Goal: Transaction & Acquisition: Obtain resource

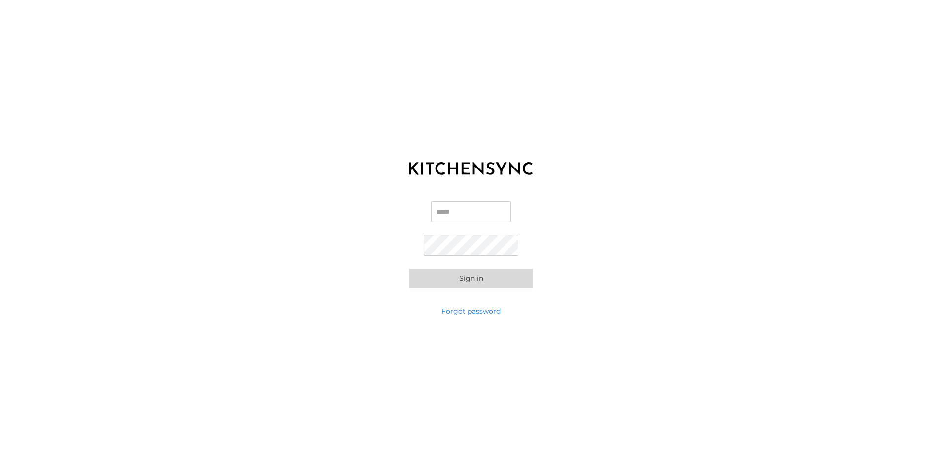
click at [438, 206] on input "Email" at bounding box center [471, 212] width 80 height 21
type input "**********"
click at [473, 279] on button "Sign in" at bounding box center [470, 279] width 123 height 20
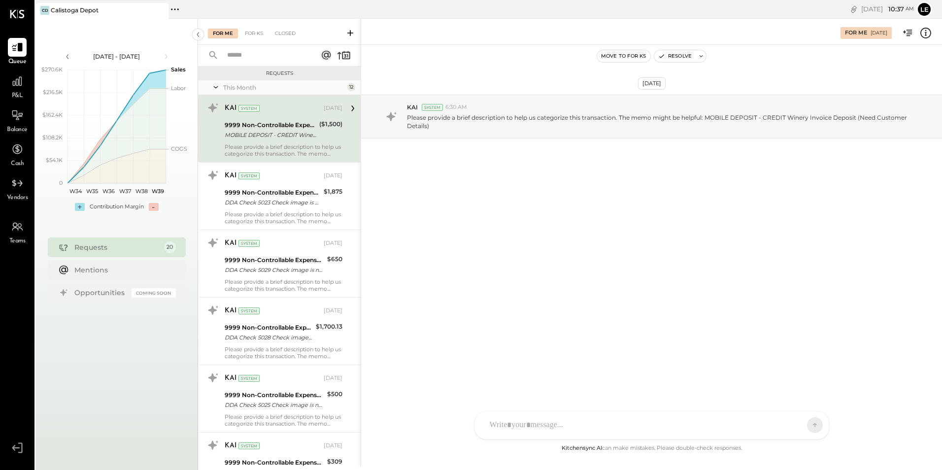
click at [269, 122] on div "9999 Non-Controllable Expenses:Other Expenses:To Be Classified P&L" at bounding box center [271, 125] width 92 height 10
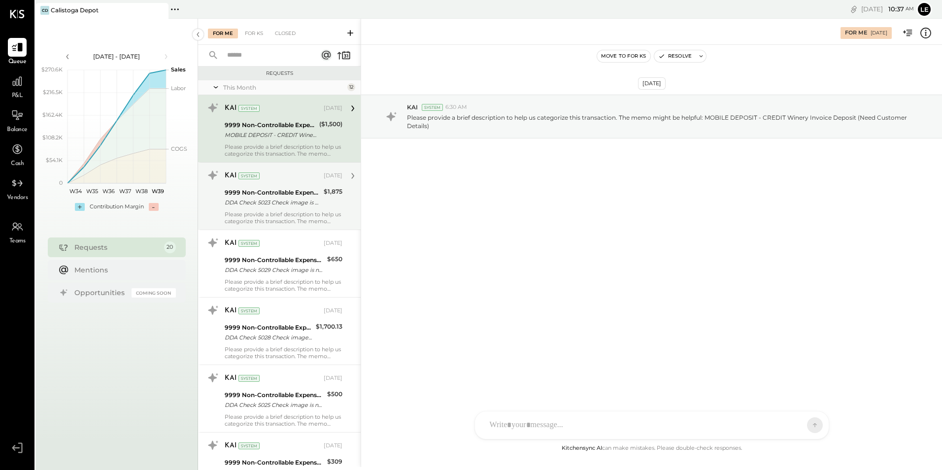
click at [289, 193] on div "9999 Non-Controllable Expenses:Other Expenses:To Be Classified P&L" at bounding box center [273, 193] width 96 height 10
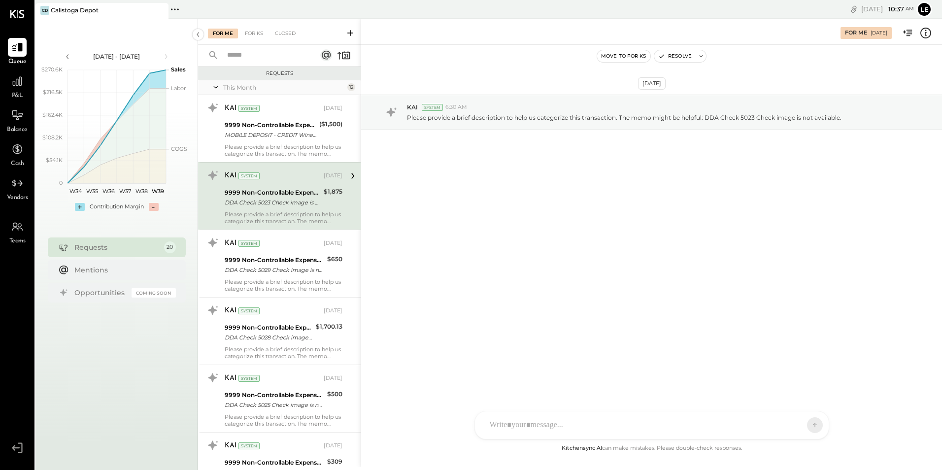
click at [291, 209] on div "KAI System [DATE] 9999 Non-Controllable Expenses:Other Expenses:To Be Classifie…" at bounding box center [284, 196] width 118 height 57
click at [279, 194] on div "9999 Non-Controllable Expenses:Other Expenses:To Be Classified P&L" at bounding box center [273, 193] width 96 height 10
click at [351, 175] on icon at bounding box center [352, 176] width 3 height 6
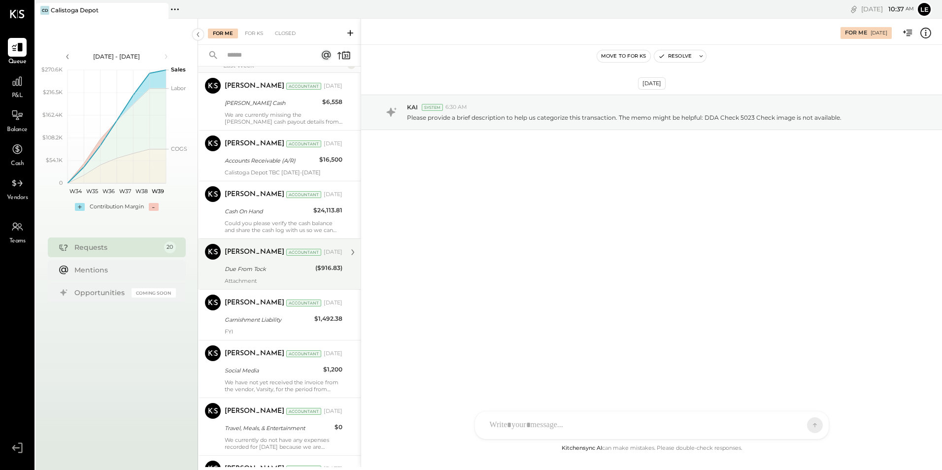
scroll to position [822, 0]
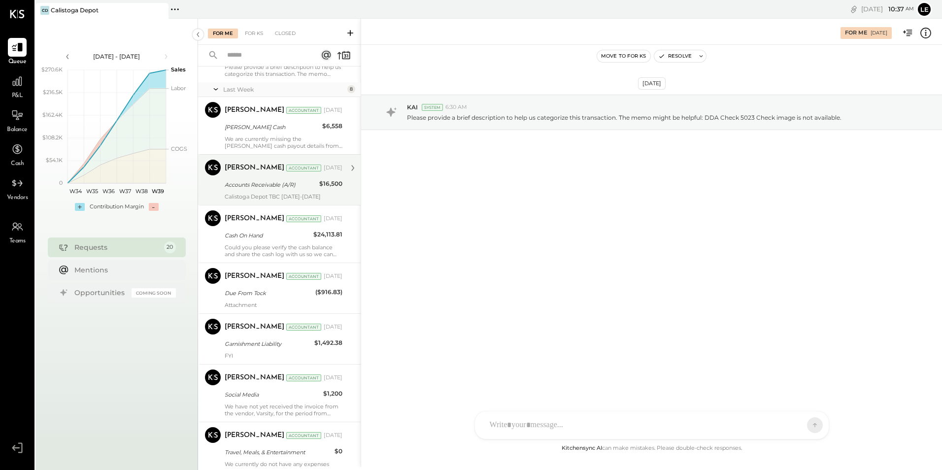
click at [267, 176] on div "[PERSON_NAME] Accountant [DATE] Accounts Receivable (A/R) $16,500 Calistoga Dep…" at bounding box center [284, 180] width 118 height 40
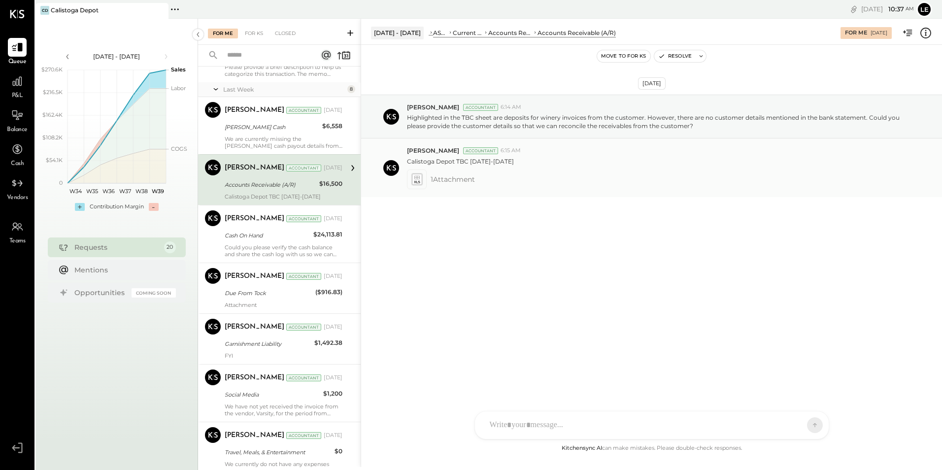
click at [414, 182] on icon at bounding box center [417, 182] width 6 height 2
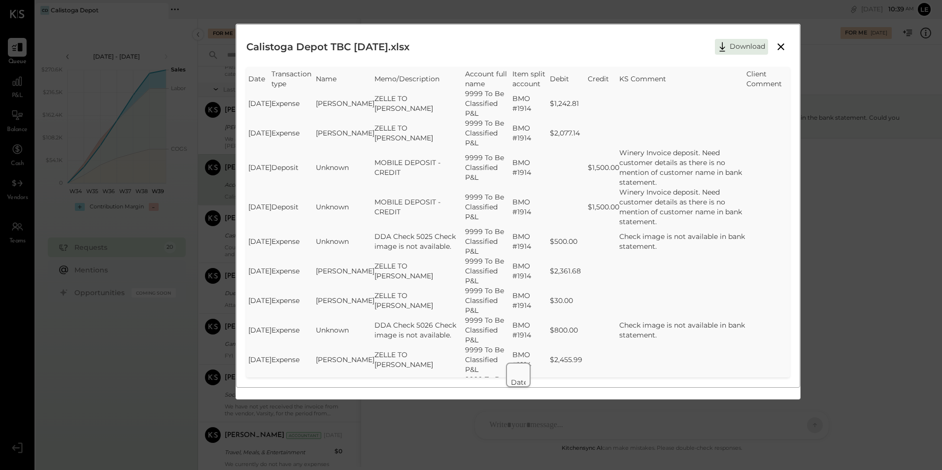
click at [779, 45] on icon at bounding box center [781, 47] width 12 height 12
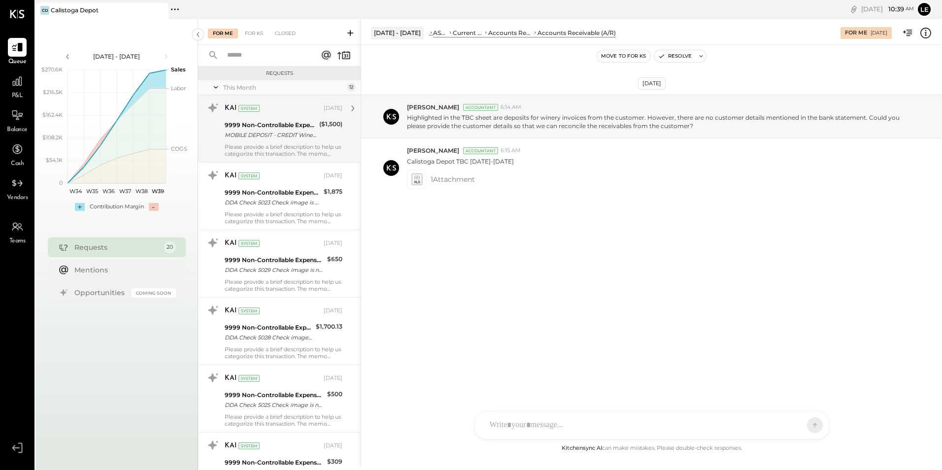
click at [294, 125] on div "9999 Non-Controllable Expenses:Other Expenses:To Be Classified P&L" at bounding box center [271, 125] width 92 height 10
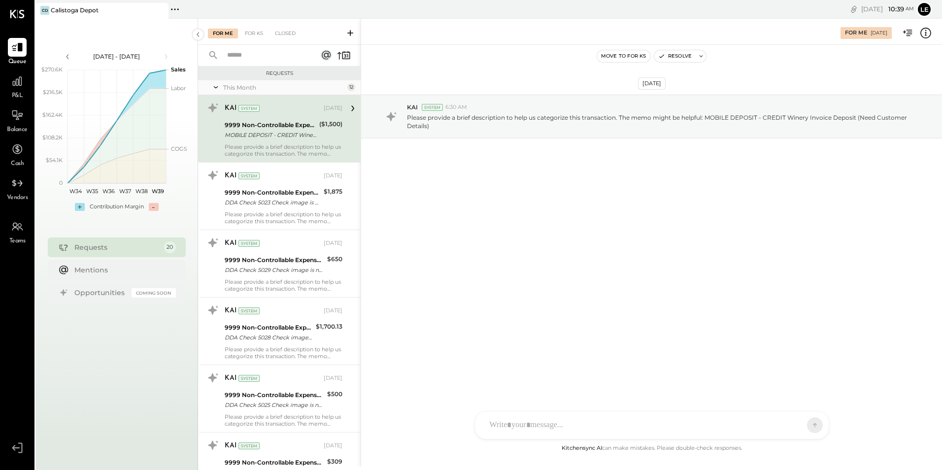
click at [281, 128] on div "9999 Non-Controllable Expenses:Other Expenses:To Be Classified P&L" at bounding box center [271, 125] width 92 height 10
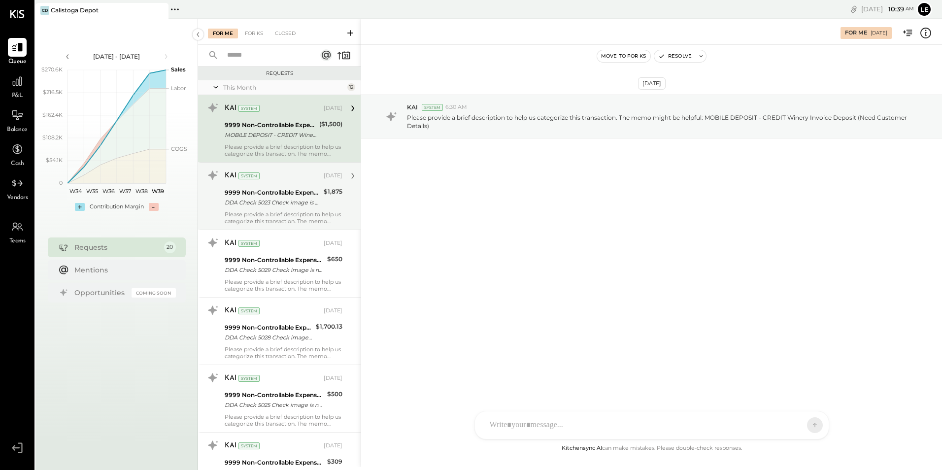
click at [269, 193] on div "9999 Non-Controllable Expenses:Other Expenses:To Be Classified P&L" at bounding box center [273, 193] width 96 height 10
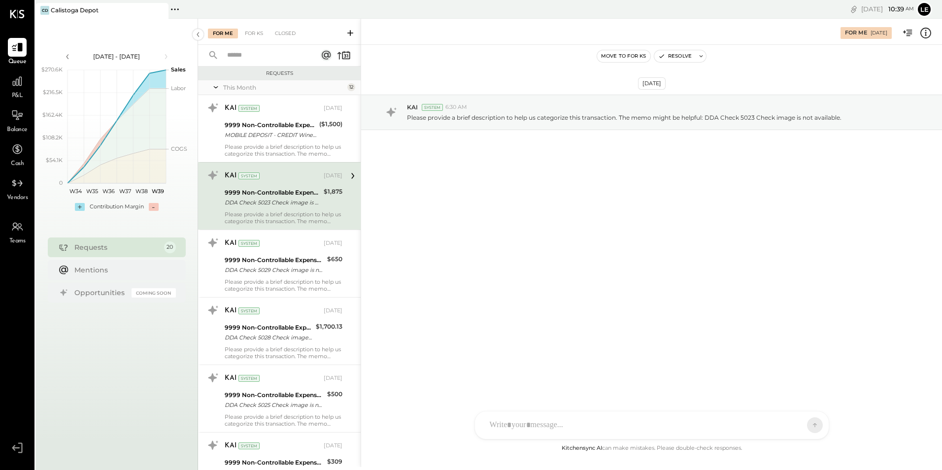
click at [349, 176] on icon at bounding box center [352, 175] width 13 height 13
click at [273, 200] on div "DDA Check 5023 Check image is not available." at bounding box center [273, 203] width 96 height 10
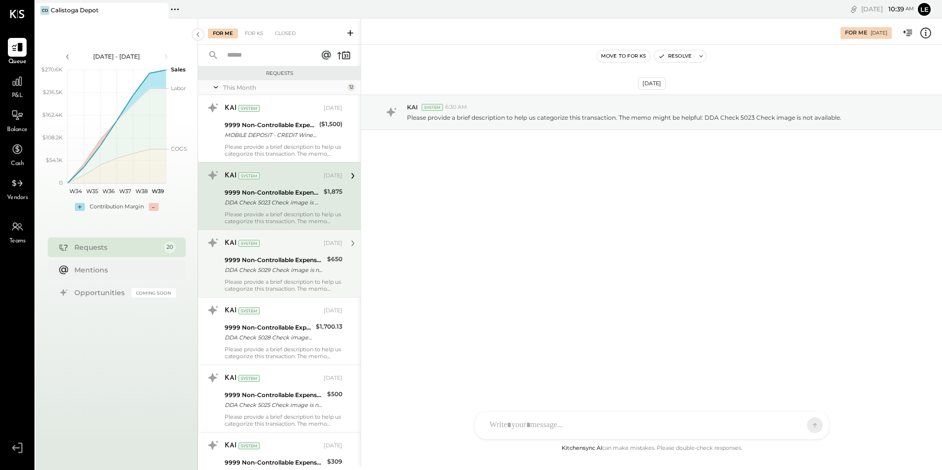
click at [261, 255] on div "9999 Non-Controllable Expenses:Other Expenses:To Be Classified P&L" at bounding box center [275, 260] width 100 height 10
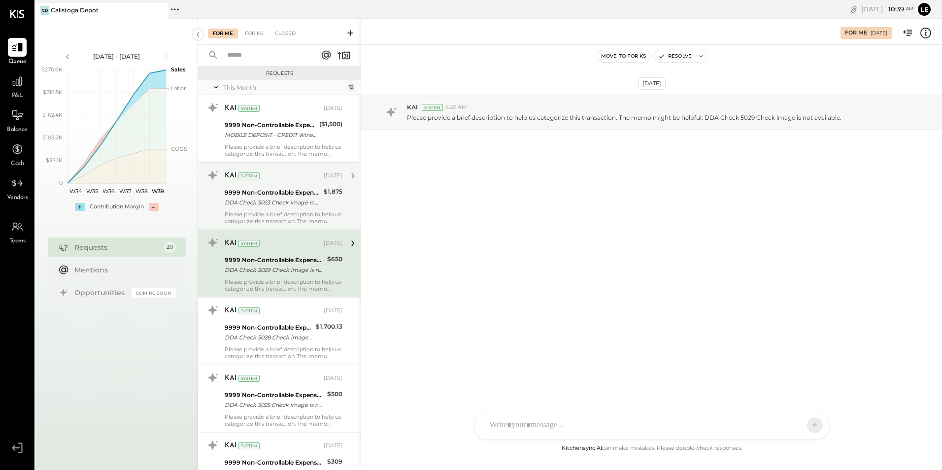
click at [276, 202] on div "DDA Check 5023 Check image is not available." at bounding box center [273, 203] width 96 height 10
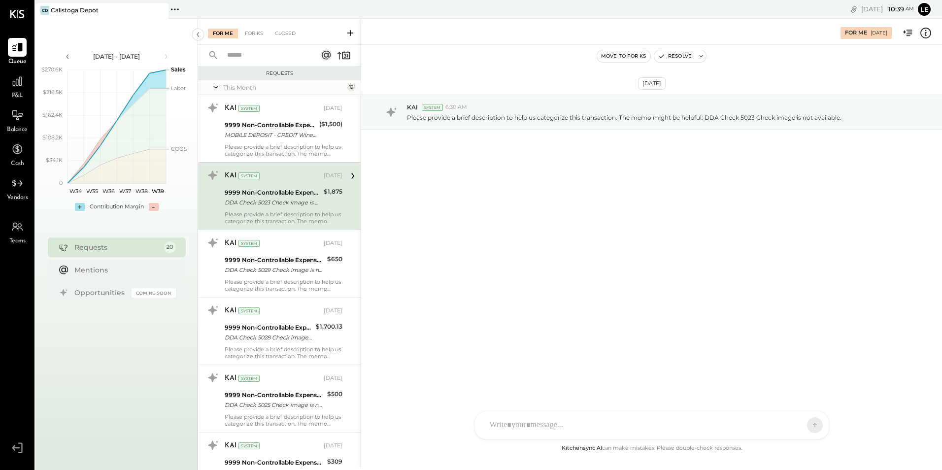
click at [285, 216] on div "Please provide a brief description to help us categorize this transaction. The …" at bounding box center [284, 218] width 118 height 14
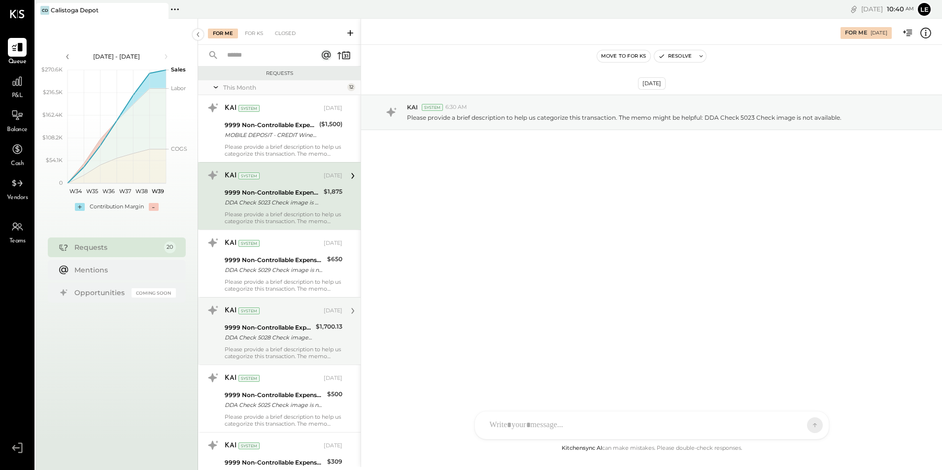
click at [263, 337] on div "DDA Check 5028 Check image is not available." at bounding box center [269, 338] width 88 height 10
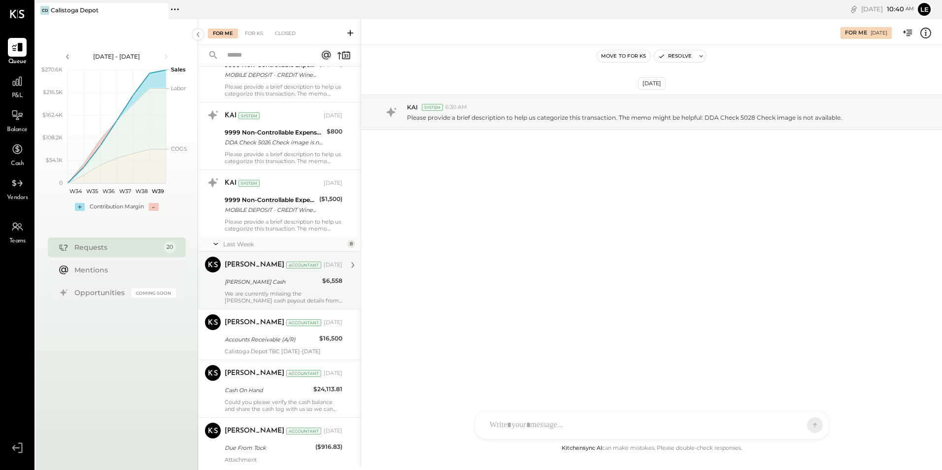
scroll to position [690, 0]
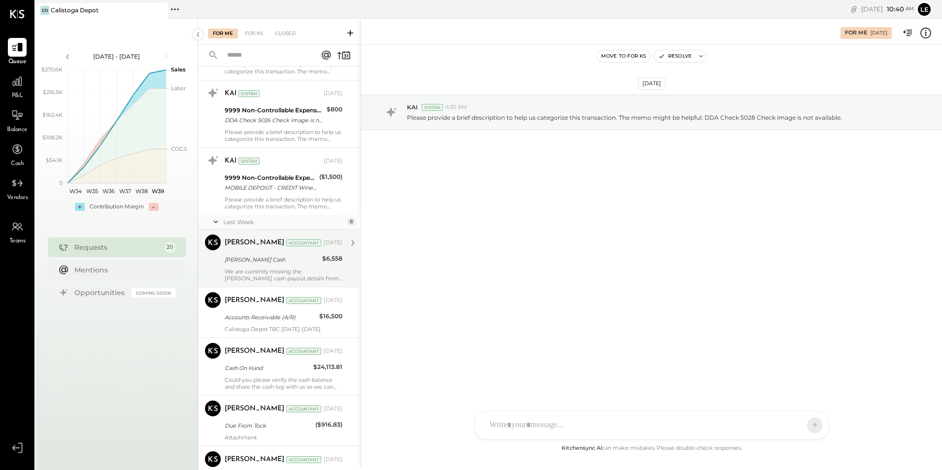
click at [248, 268] on div "We are currently missing the [PERSON_NAME] cash payout details from [DATE] to […" at bounding box center [284, 275] width 118 height 14
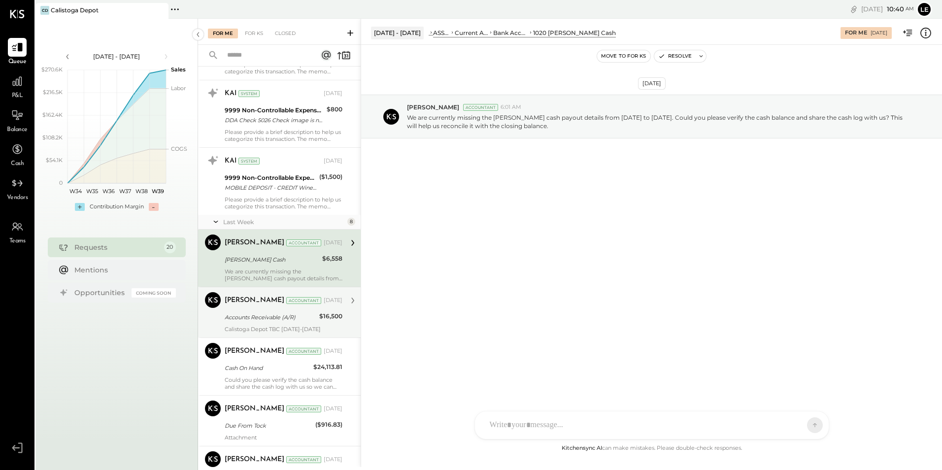
click at [265, 313] on div "Accounts Receivable (A/R)" at bounding box center [271, 317] width 92 height 10
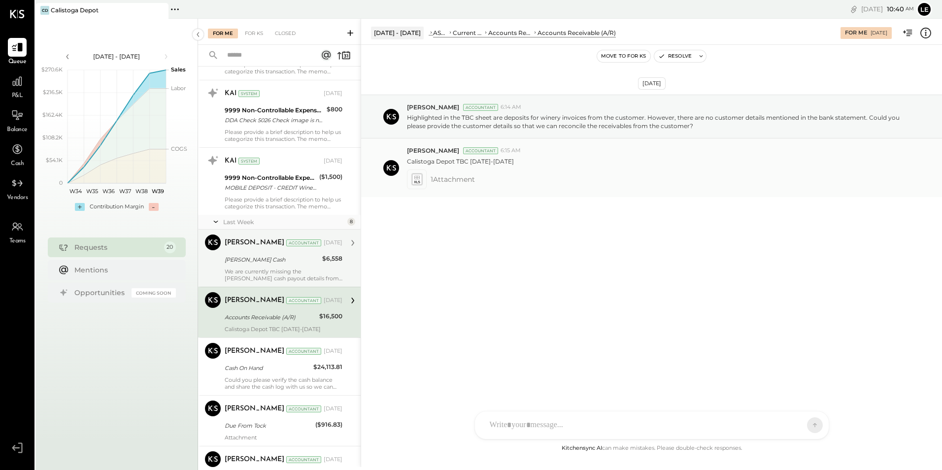
click at [418, 173] on icon at bounding box center [417, 179] width 12 height 14
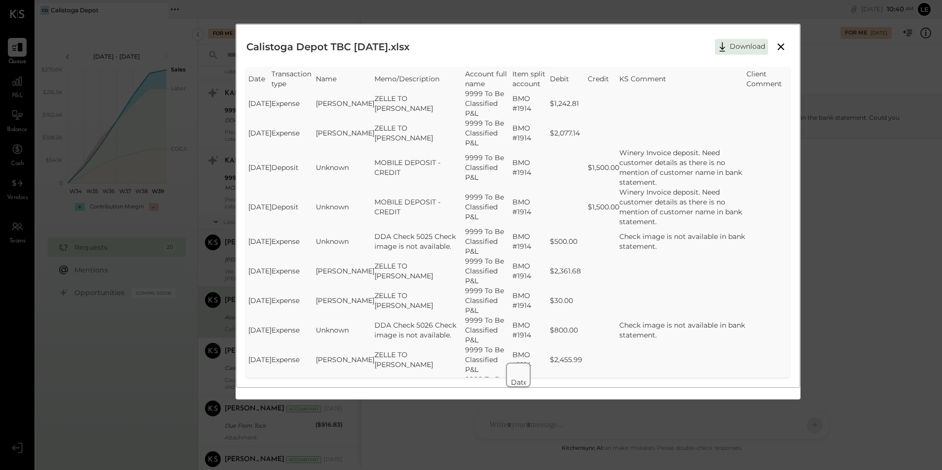
click at [783, 49] on icon at bounding box center [780, 46] width 7 height 7
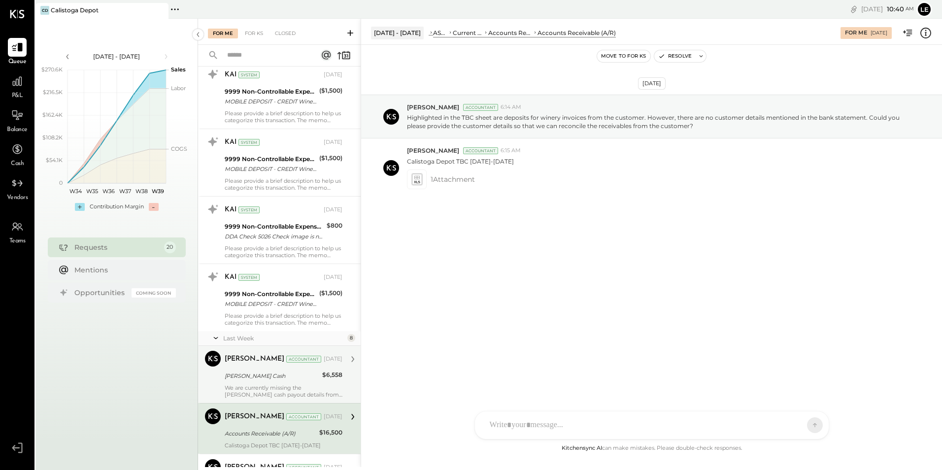
scroll to position [568, 0]
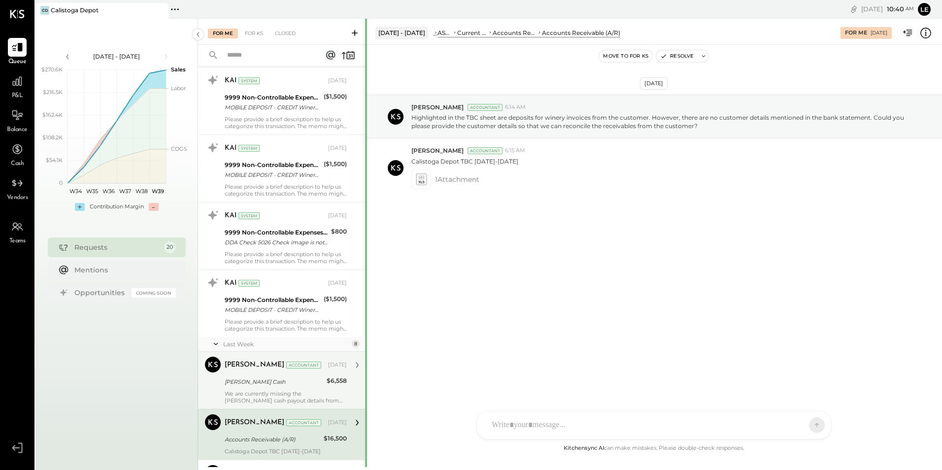
drag, startPoint x: 361, startPoint y: 278, endPoint x: 365, endPoint y: 254, distance: 25.0
click at [365, 254] on div at bounding box center [366, 467] width 2 height 897
click at [368, 267] on div "[DATE] [PERSON_NAME] Accountant 6:14 AM Highlighted in the TBC sheet are deposi…" at bounding box center [654, 170] width 576 height 202
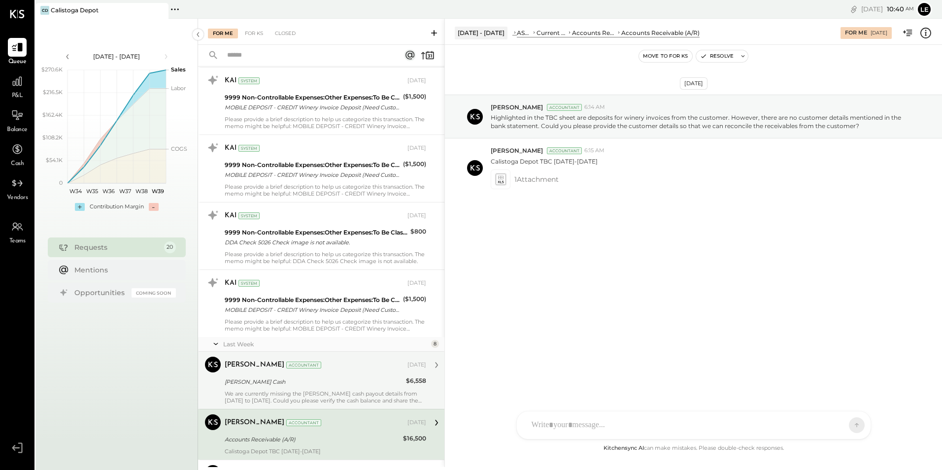
drag, startPoint x: 366, startPoint y: 269, endPoint x: 459, endPoint y: 287, distance: 94.9
click at [459, 287] on div "For Me For KS Closed Requests This Month 12 KAI System [DATE] 9999 Non-Controll…" at bounding box center [570, 243] width 744 height 448
drag, startPoint x: 445, startPoint y: 312, endPoint x: 446, endPoint y: 304, distance: 7.9
click at [446, 304] on div at bounding box center [445, 467] width 2 height 897
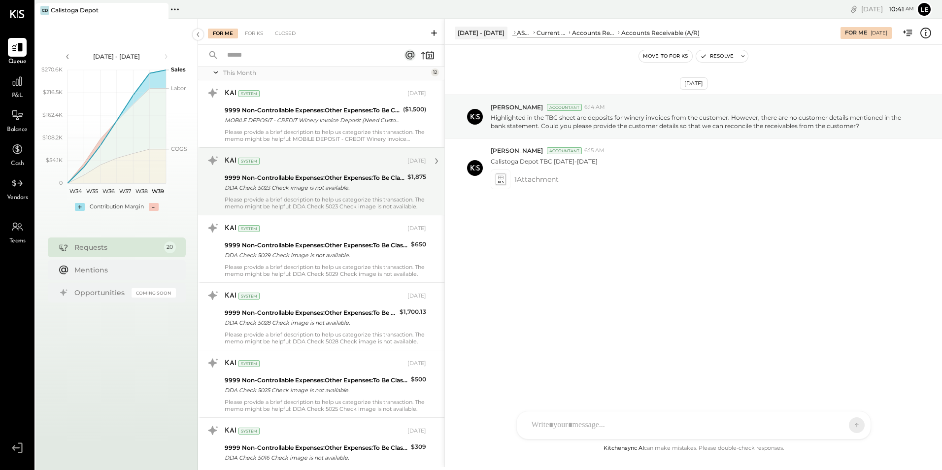
scroll to position [0, 0]
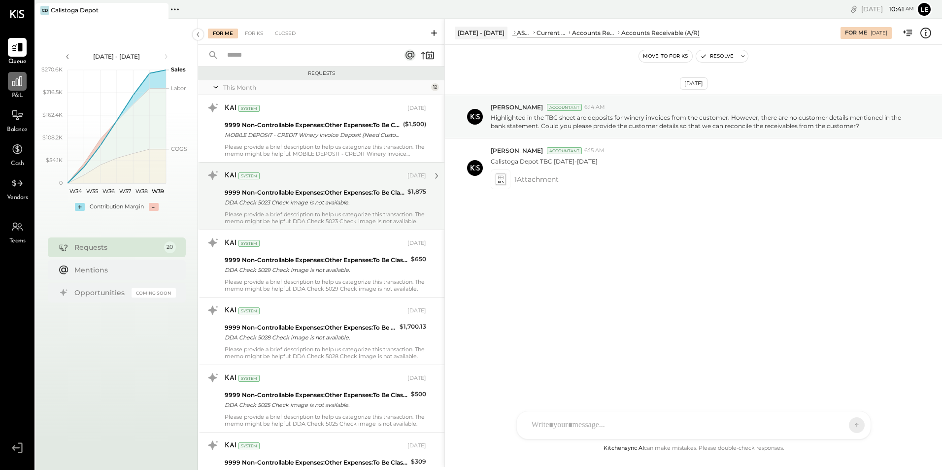
click at [12, 87] on icon at bounding box center [17, 81] width 13 height 13
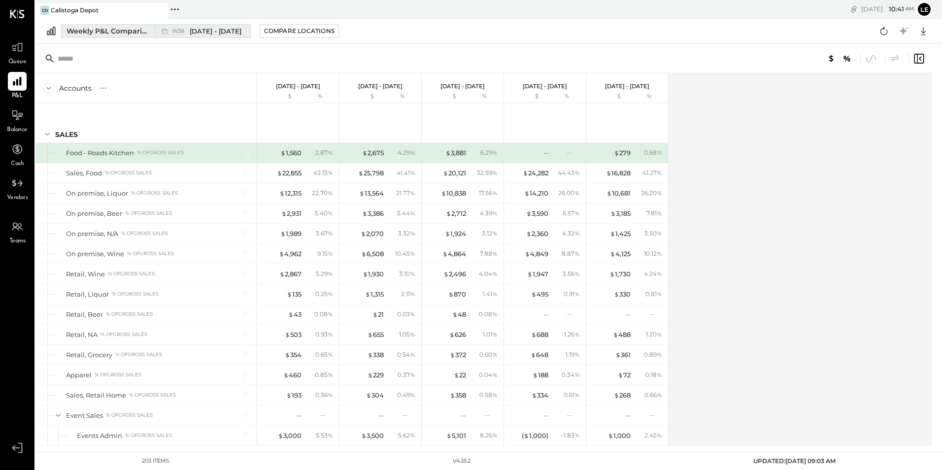
click at [106, 32] on div "Weekly P&L Comparison" at bounding box center [108, 31] width 83 height 10
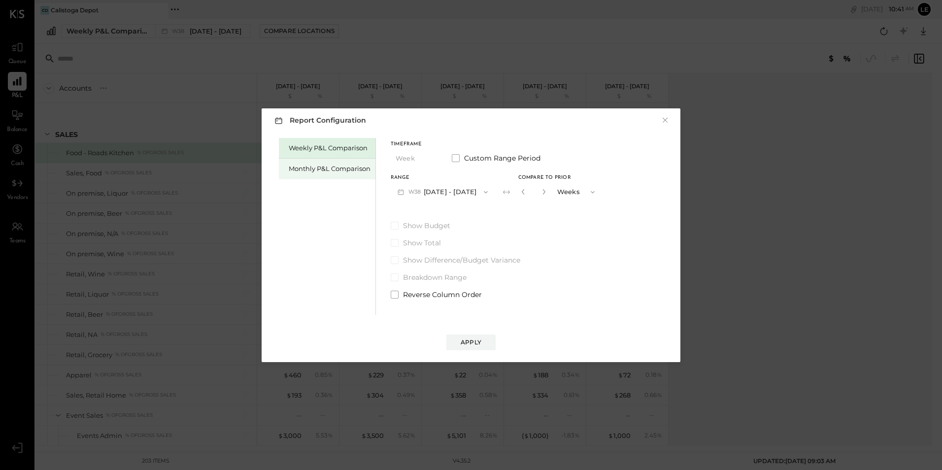
click at [343, 171] on div "Monthly P&L Comparison" at bounding box center [330, 168] width 82 height 9
click at [514, 197] on div "Compare" at bounding box center [526, 194] width 32 height 8
click at [542, 193] on icon "button" at bounding box center [543, 191] width 2 height 5
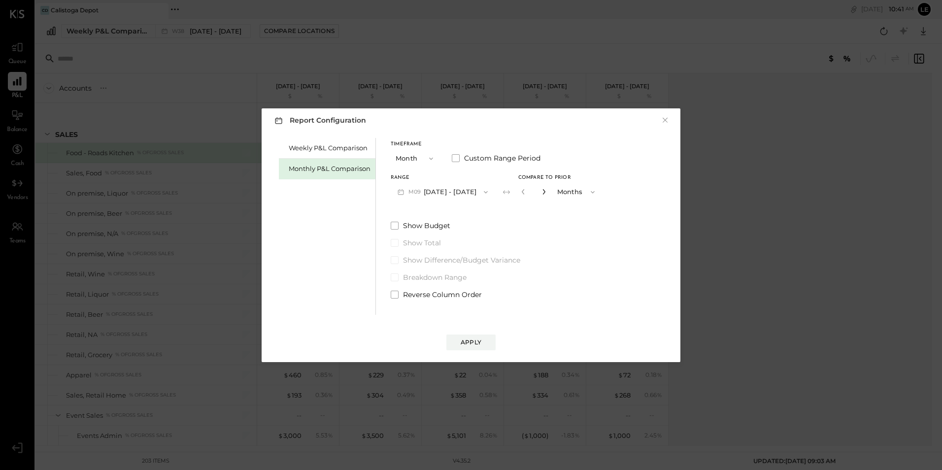
click at [542, 193] on icon "button" at bounding box center [543, 191] width 2 height 5
click at [429, 192] on button "M09 [DATE] - [DATE]" at bounding box center [443, 192] width 104 height 18
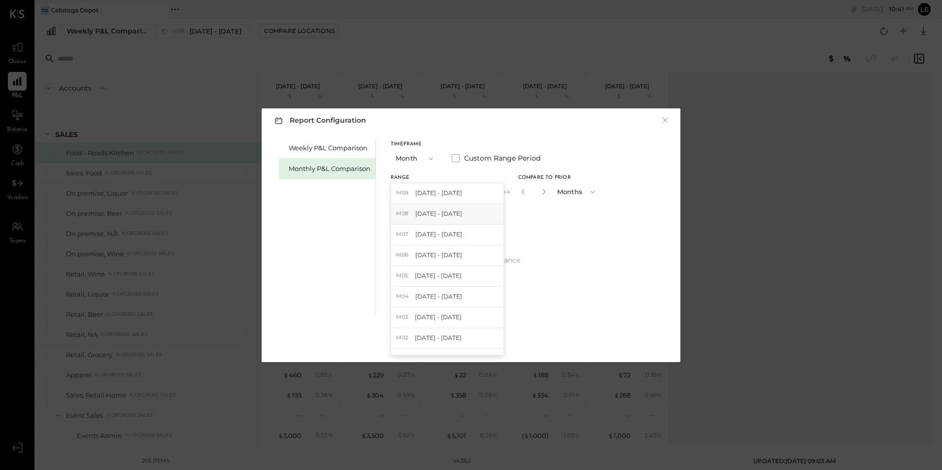
click at [433, 213] on span "[DATE] - [DATE]" at bounding box center [438, 213] width 47 height 8
click at [541, 192] on icon "button" at bounding box center [544, 192] width 6 height 6
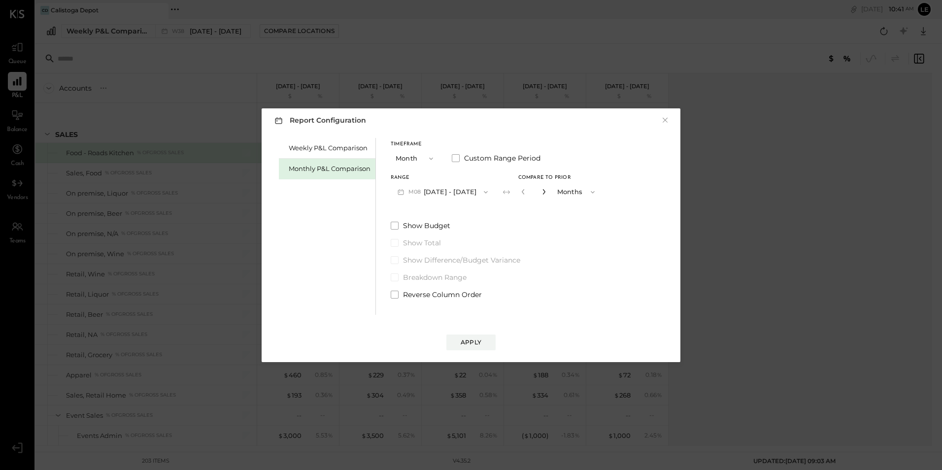
click at [542, 193] on icon "button" at bounding box center [543, 191] width 2 height 5
type input "**"
click at [473, 342] on div "Apply" at bounding box center [471, 342] width 21 height 8
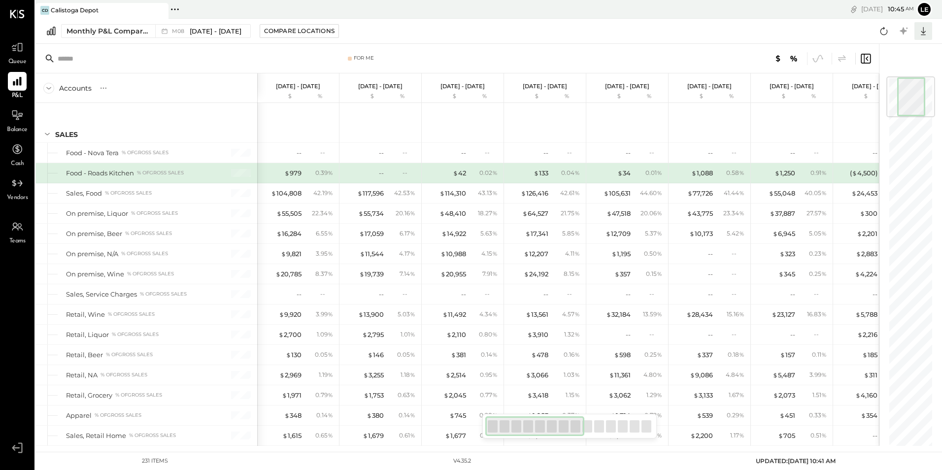
click at [921, 31] on icon at bounding box center [923, 31] width 5 height 8
click at [875, 83] on div "Excel" at bounding box center [892, 88] width 79 height 21
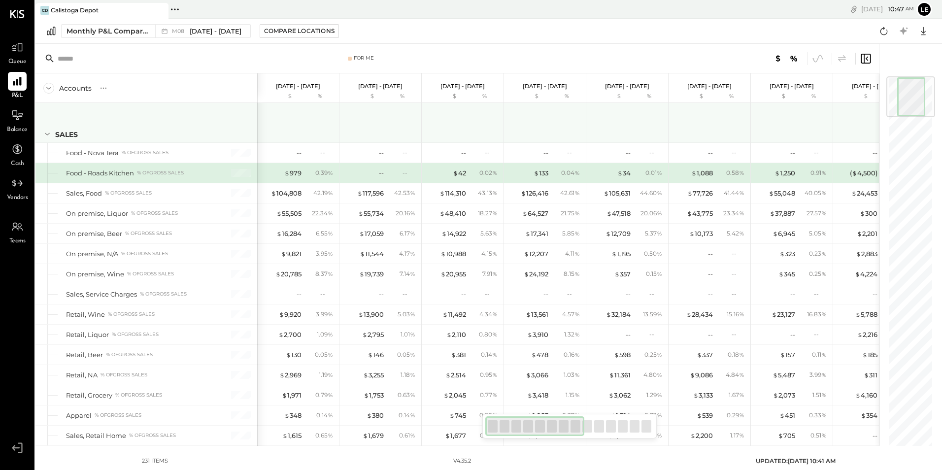
drag, startPoint x: 626, startPoint y: 131, endPoint x: 934, endPoint y: 33, distance: 322.7
click at [626, 131] on div at bounding box center [628, 121] width 74 height 36
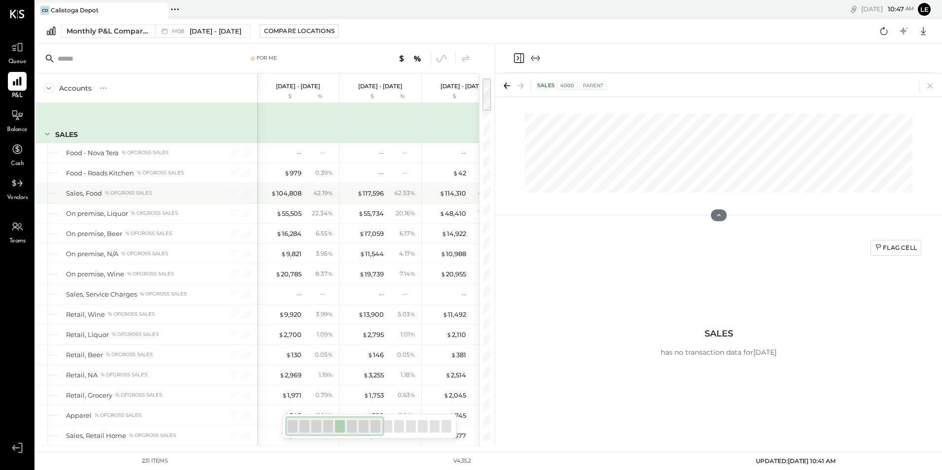
drag, startPoint x: 386, startPoint y: 186, endPoint x: 489, endPoint y: 97, distance: 135.5
click at [386, 186] on div "$ 117,596 42.53 %" at bounding box center [381, 193] width 74 height 20
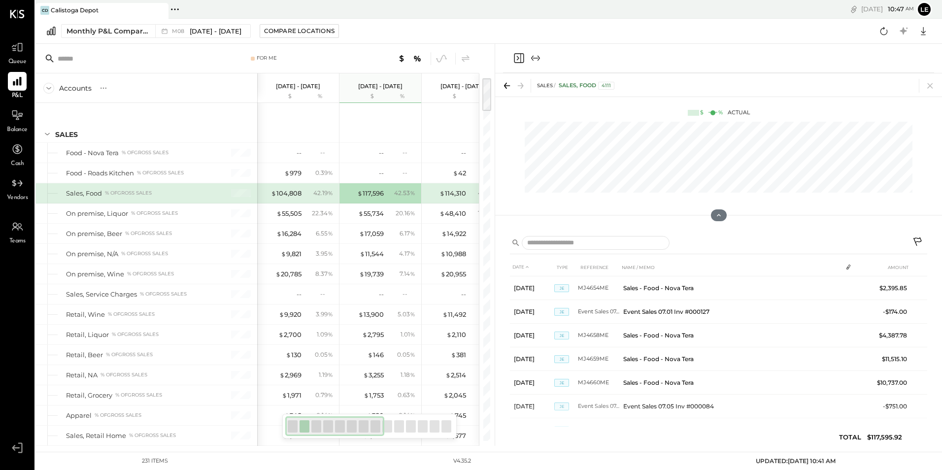
click at [518, 59] on icon "Close panel" at bounding box center [518, 58] width 2 height 4
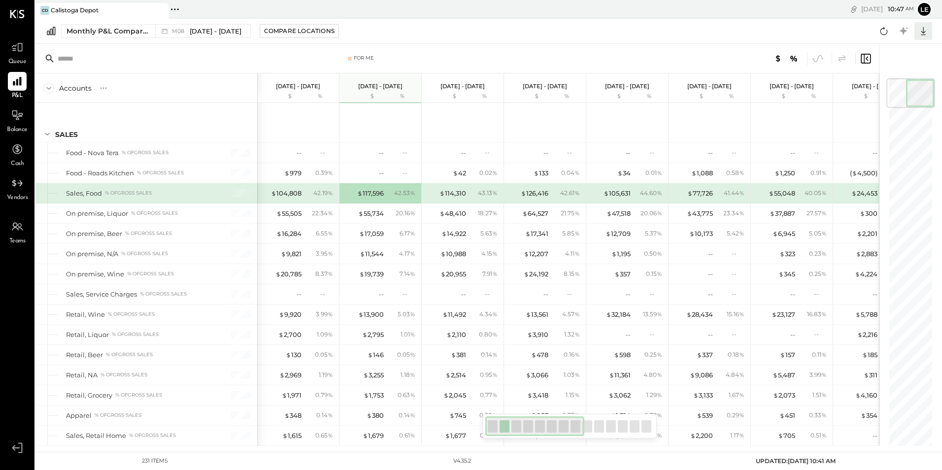
click at [922, 34] on icon at bounding box center [923, 31] width 5 height 8
click at [886, 49] on link "CSV" at bounding box center [892, 47] width 79 height 21
